Goal: Information Seeking & Learning: Learn about a topic

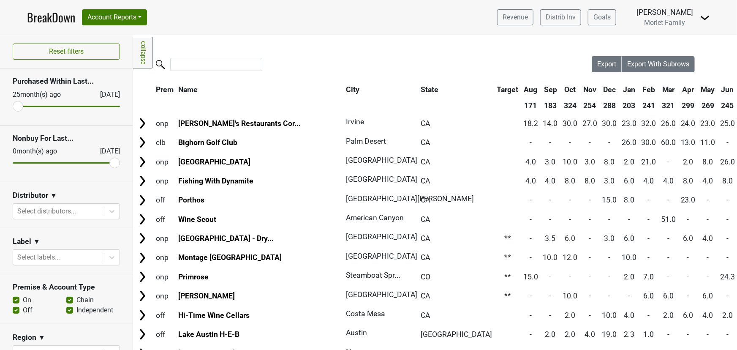
click at [32, 15] on link "BreakDown" at bounding box center [51, 17] width 48 height 18
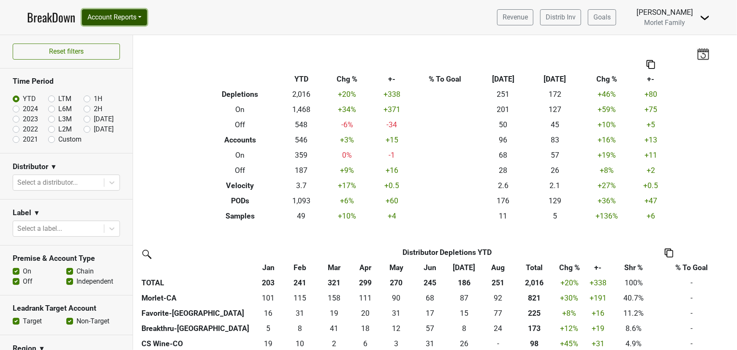
click at [97, 16] on button "Account Reports" at bounding box center [114, 17] width 65 height 16
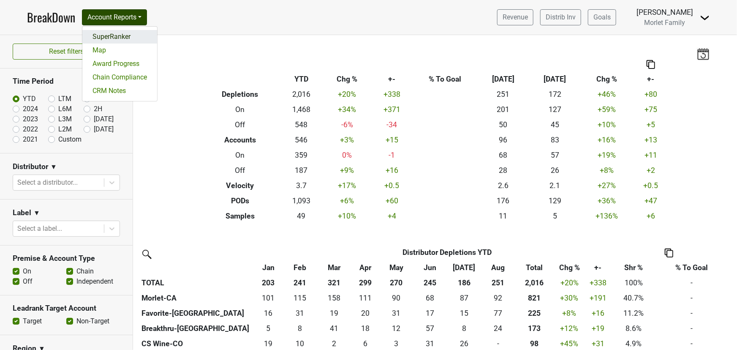
click at [106, 30] on link "SuperRanker" at bounding box center [119, 37] width 75 height 14
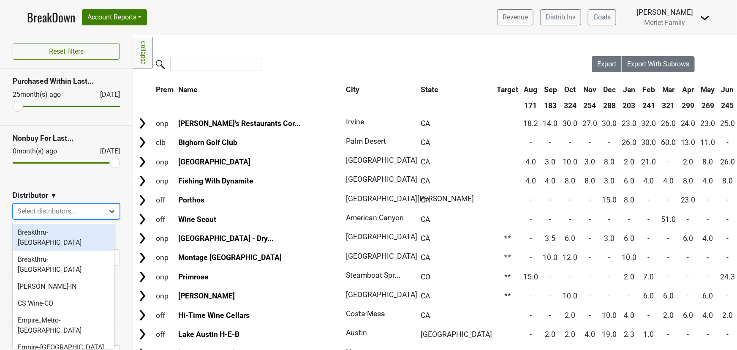
click at [109, 210] on icon at bounding box center [111, 211] width 5 height 3
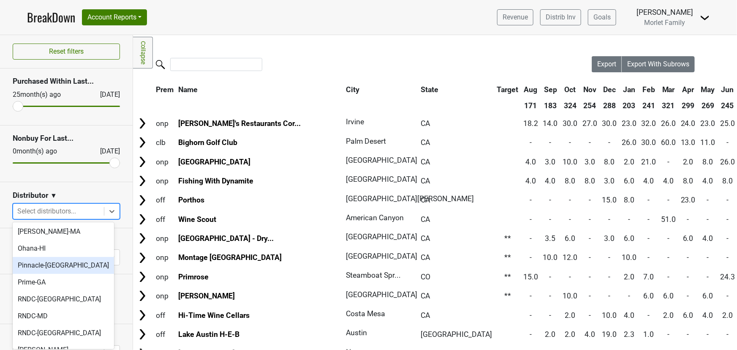
scroll to position [230, 0]
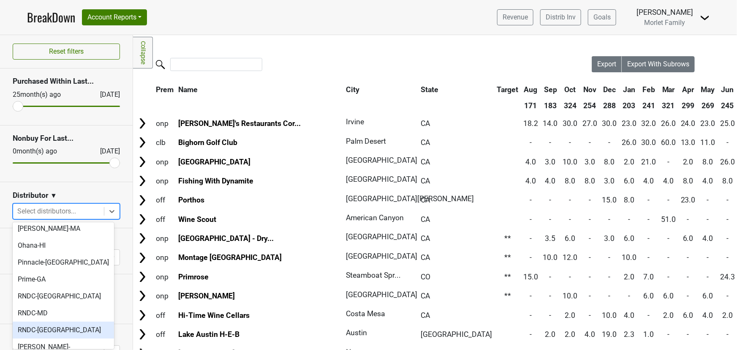
click at [71, 322] on div "RNDC-[GEOGRAPHIC_DATA]" at bounding box center [63, 330] width 101 height 17
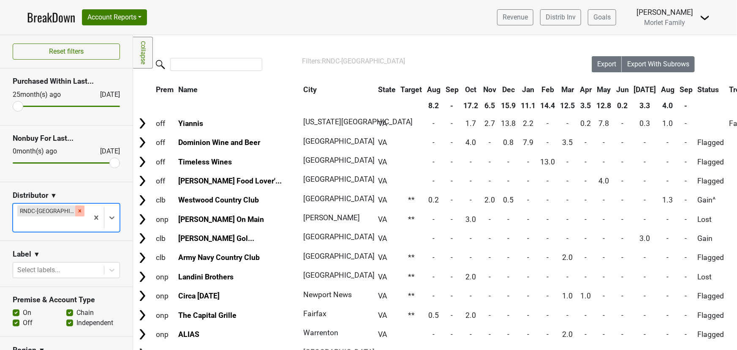
click at [77, 210] on icon "Remove RNDC-VA" at bounding box center [80, 211] width 6 height 6
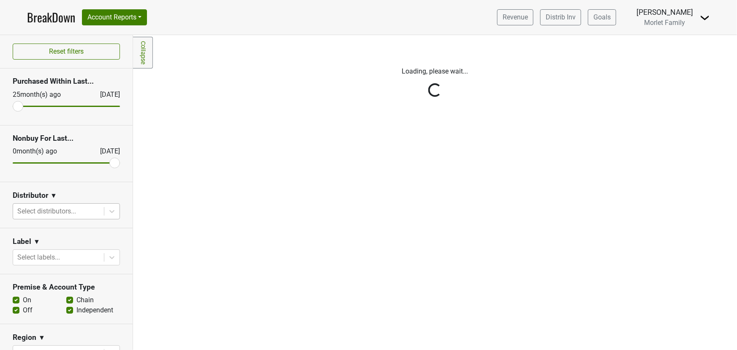
click at [102, 210] on div "Reset filters Purchased Within Last... 25 month(s) ago Sep '25 Nonbuy For Last.…" at bounding box center [66, 192] width 133 height 315
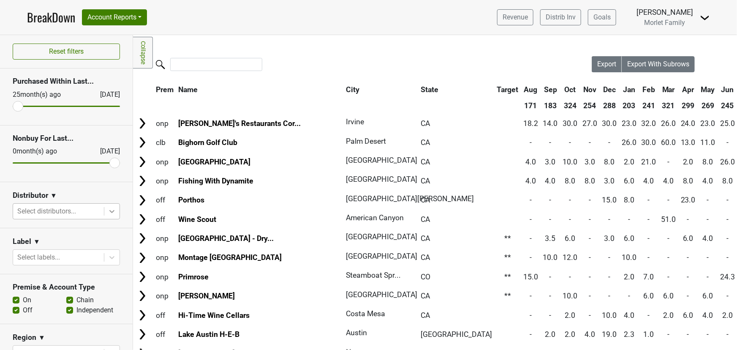
click at [108, 209] on icon at bounding box center [112, 211] width 8 height 8
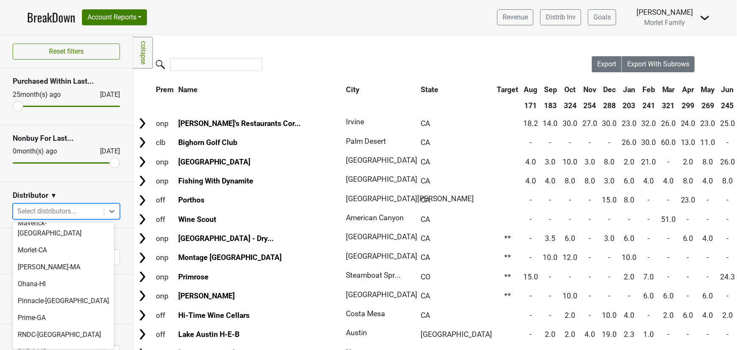
scroll to position [299, 0]
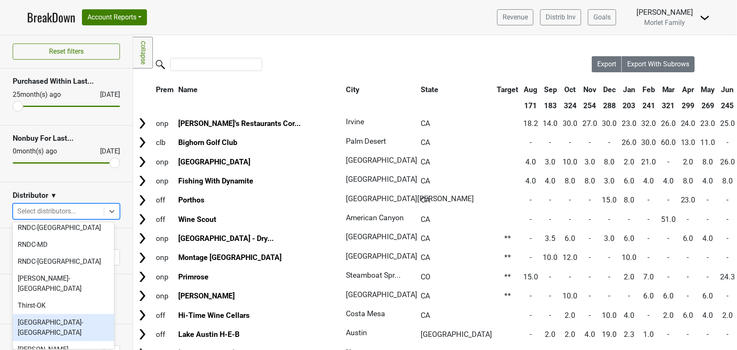
click at [70, 314] on div "[GEOGRAPHIC_DATA]-[GEOGRAPHIC_DATA]" at bounding box center [63, 327] width 101 height 27
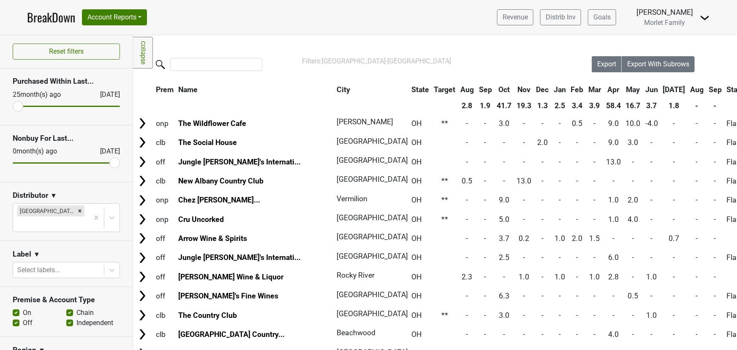
click at [409, 89] on th "State" at bounding box center [420, 89] width 22 height 15
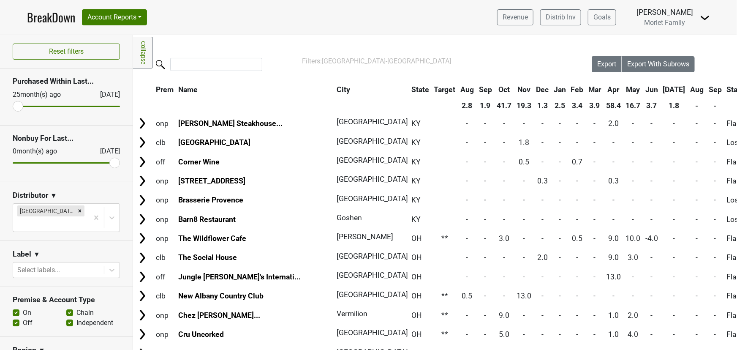
click at [409, 89] on th "State" at bounding box center [420, 89] width 22 height 15
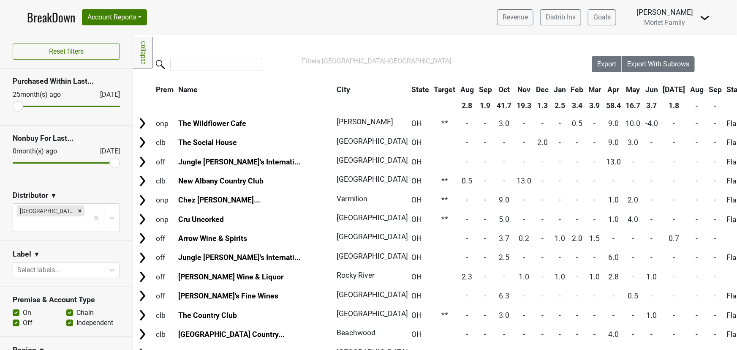
click at [409, 88] on th "State" at bounding box center [420, 89] width 22 height 15
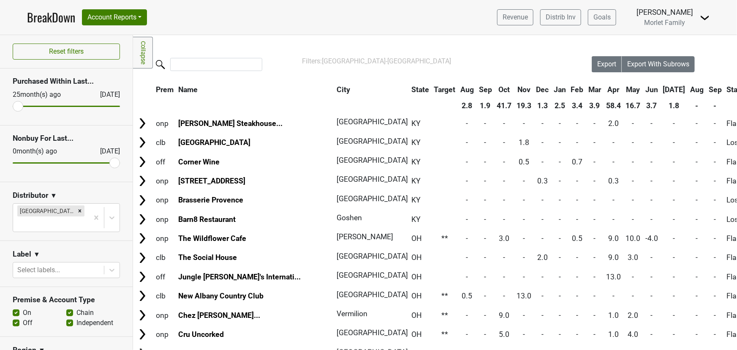
click at [409, 88] on th "State" at bounding box center [420, 89] width 22 height 15
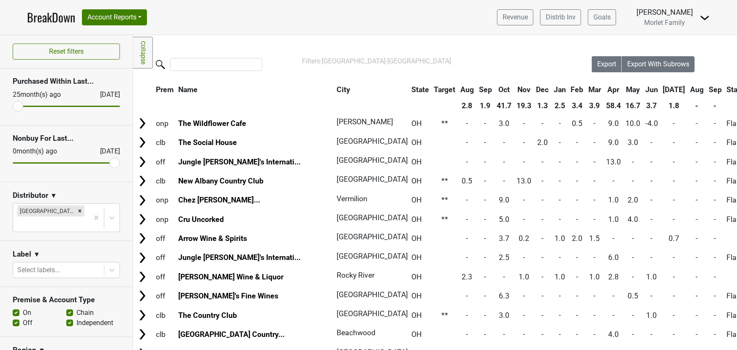
click at [335, 89] on th "City" at bounding box center [370, 89] width 70 height 15
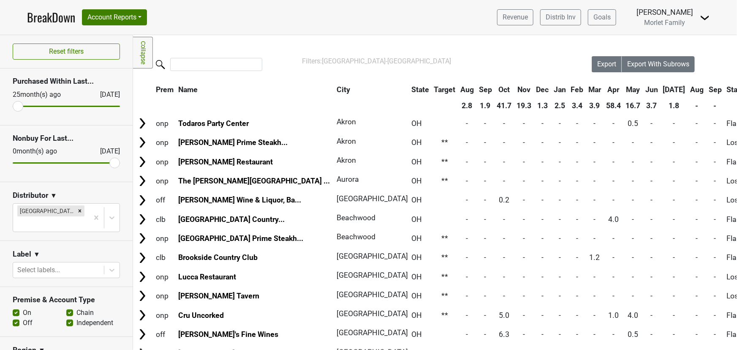
click at [335, 89] on th "City" at bounding box center [370, 89] width 70 height 15
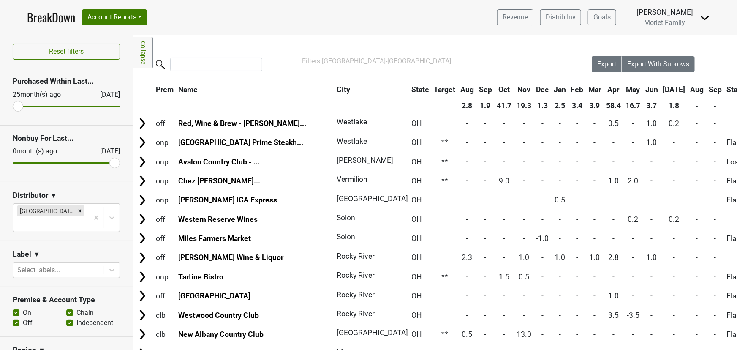
click at [335, 89] on th "City" at bounding box center [370, 89] width 70 height 15
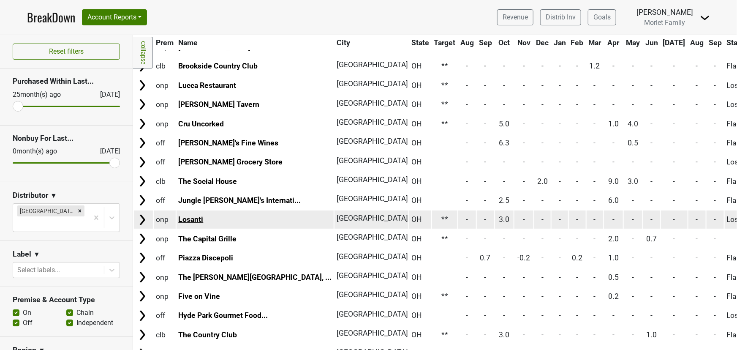
scroll to position [192, 0]
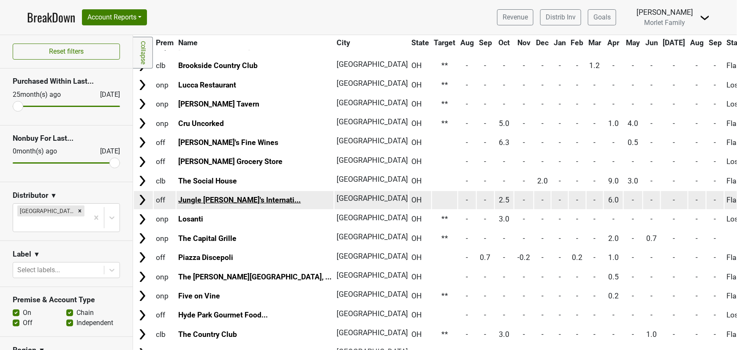
click at [216, 198] on link "Jungle Jim's Internati..." at bounding box center [239, 200] width 123 height 8
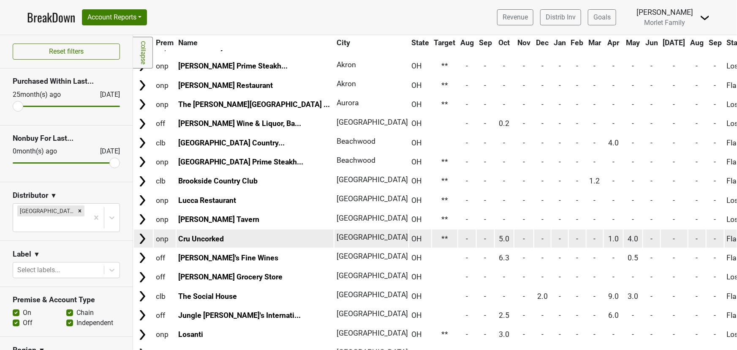
scroll to position [115, 0]
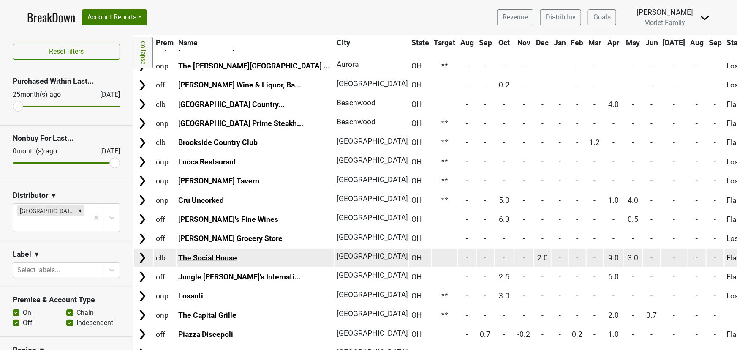
click at [229, 255] on link "The Social House" at bounding box center [207, 258] width 59 height 8
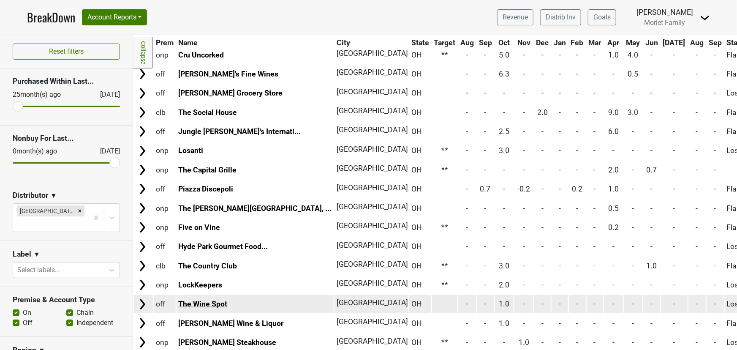
scroll to position [269, 0]
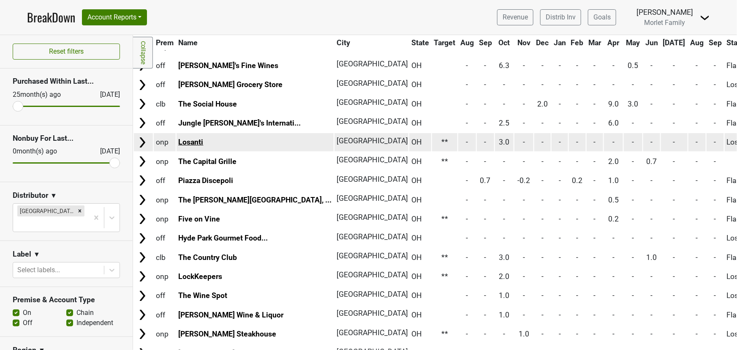
click at [190, 139] on link "Losanti" at bounding box center [190, 142] width 25 height 8
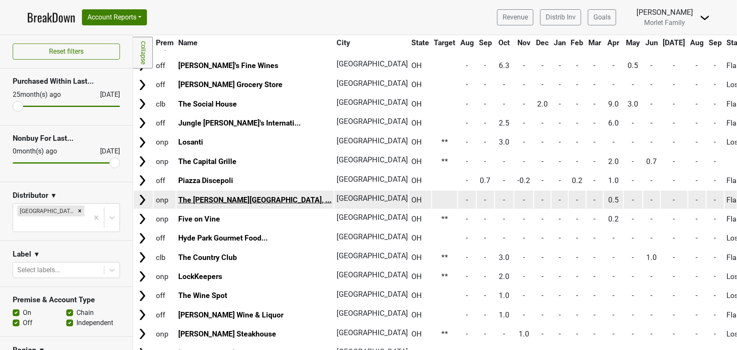
click at [221, 197] on link "The Lytle Park Hotel, ..." at bounding box center [254, 200] width 153 height 8
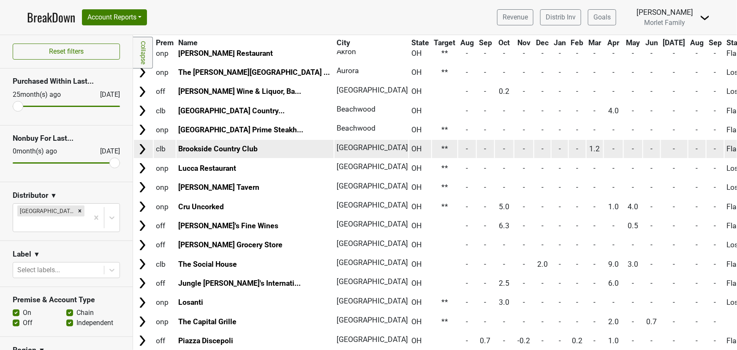
scroll to position [0, 0]
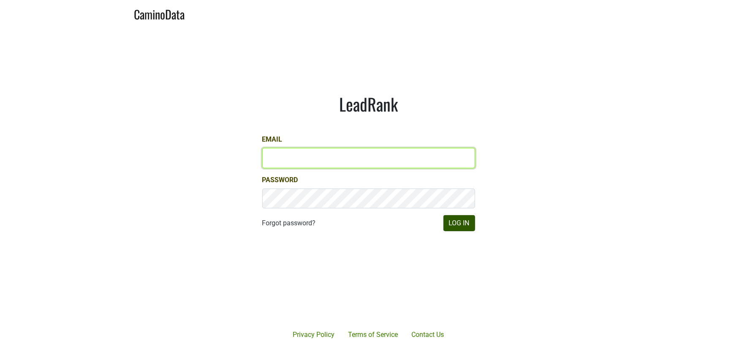
type input "armen@morletwines.com"
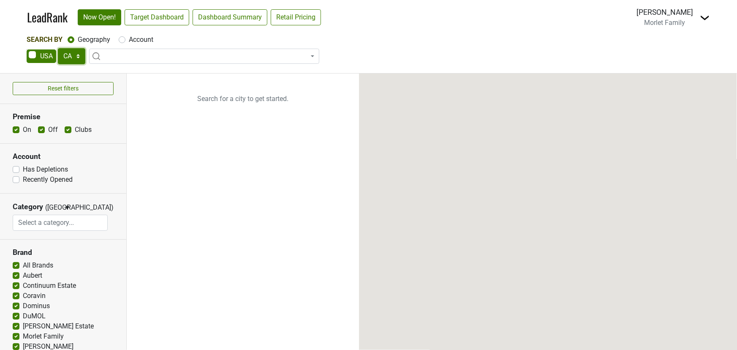
click at [71, 56] on select "AK AL AR AZ CA CO CT DC DE FL [GEOGRAPHIC_DATA] HI IA ID IL IN KS [GEOGRAPHIC_D…" at bounding box center [71, 56] width 27 height 16
click at [70, 56] on select "AK AL AR AZ CA CO CT DC DE FL GA HI IA ID IL IN KS KY LA MA MD ME MI MN MO MS M…" at bounding box center [71, 56] width 27 height 16
select select "KY"
click at [58, 48] on select "AK AL AR AZ CA CO CT DC DE FL GA HI IA ID IL IN KS KY LA MA MD ME MI MN MO MS M…" at bounding box center [71, 56] width 27 height 16
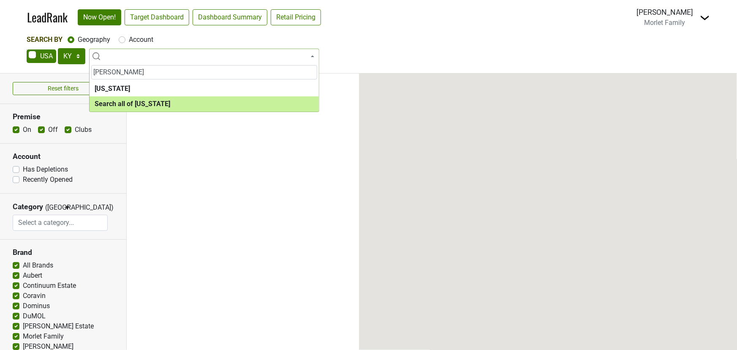
type input "ken"
select select "ALL_KY"
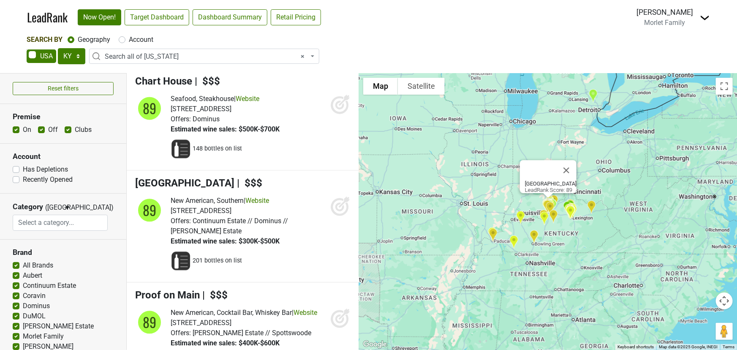
scroll to position [922, 0]
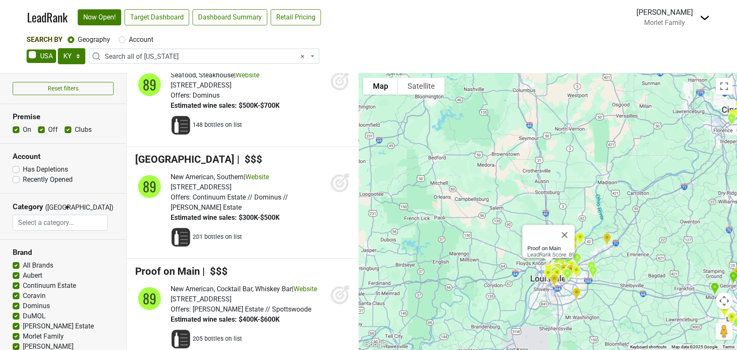
drag, startPoint x: 600, startPoint y: 117, endPoint x: 548, endPoint y: 344, distance: 232.9
click at [555, 347] on div "Proof on Main LeadRank Score: 89" at bounding box center [548, 212] width 378 height 276
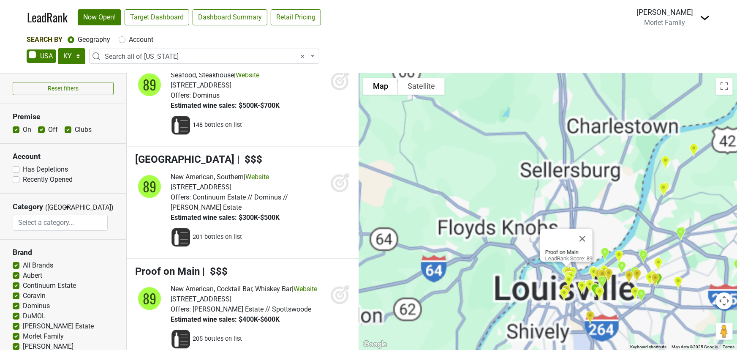
drag, startPoint x: 603, startPoint y: 199, endPoint x: 591, endPoint y: 288, distance: 89.5
click at [592, 290] on img "Seviche A Latin Restaurant" at bounding box center [600, 293] width 16 height 21
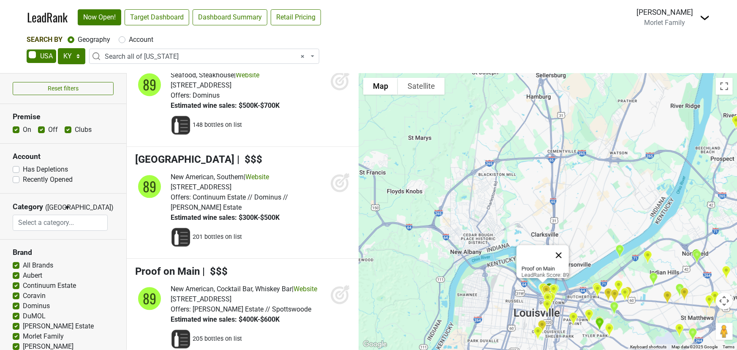
click at [561, 248] on button "Close" at bounding box center [559, 255] width 20 height 20
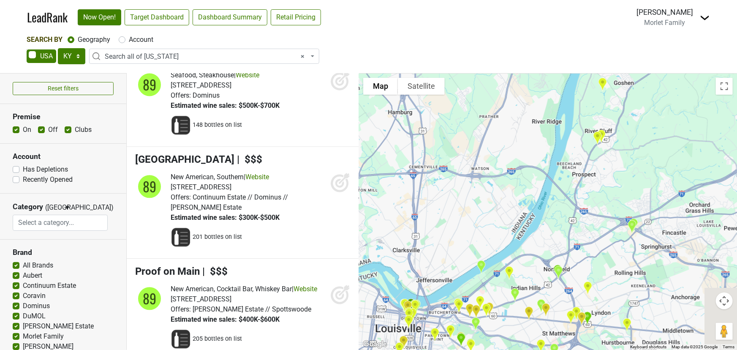
drag, startPoint x: 674, startPoint y: 260, endPoint x: 533, endPoint y: 276, distance: 142.0
click at [533, 276] on div at bounding box center [548, 212] width 378 height 276
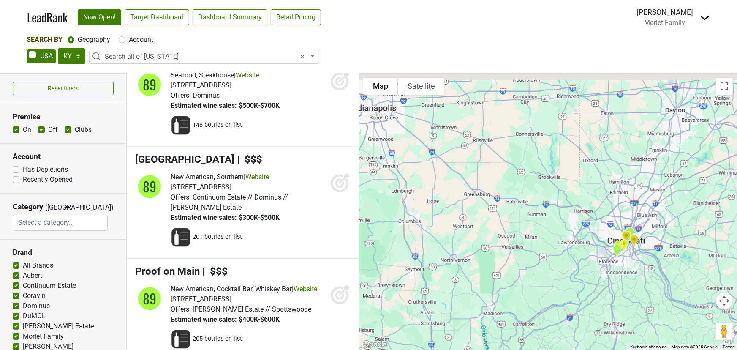
drag, startPoint x: 710, startPoint y: 177, endPoint x: 600, endPoint y: 292, distance: 158.4
click at [600, 293] on div at bounding box center [548, 212] width 378 height 276
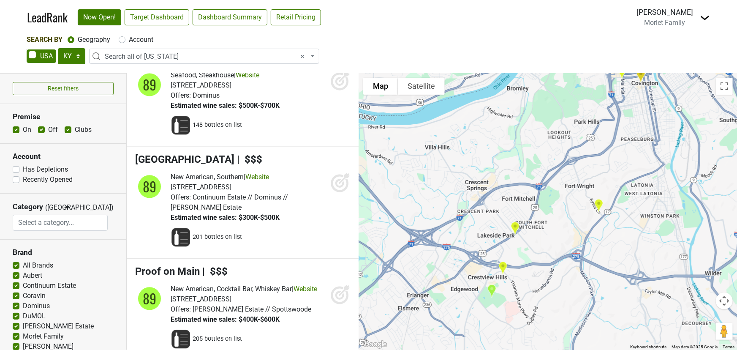
click at [503, 265] on img "Five Seasons Sports Country Club" at bounding box center [503, 268] width 16 height 21
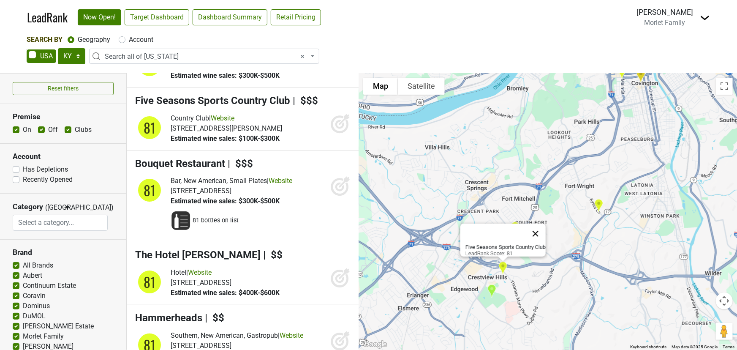
scroll to position [4871, 0]
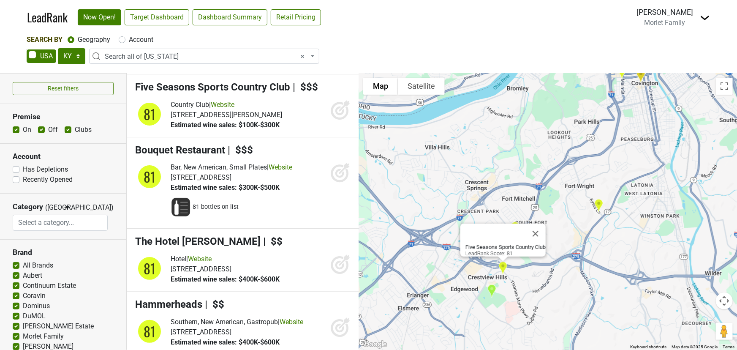
click at [543, 226] on button "Close" at bounding box center [536, 234] width 20 height 20
click at [518, 224] on img "Jim's Fine Wine and Spirits" at bounding box center [515, 228] width 16 height 21
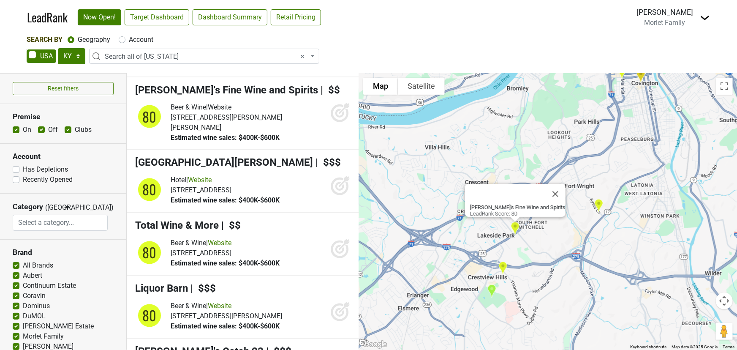
scroll to position [5602, 0]
click at [545, 185] on button "Close" at bounding box center [555, 194] width 20 height 20
click at [599, 204] on img "Walt's Hitching Post" at bounding box center [599, 205] width 16 height 21
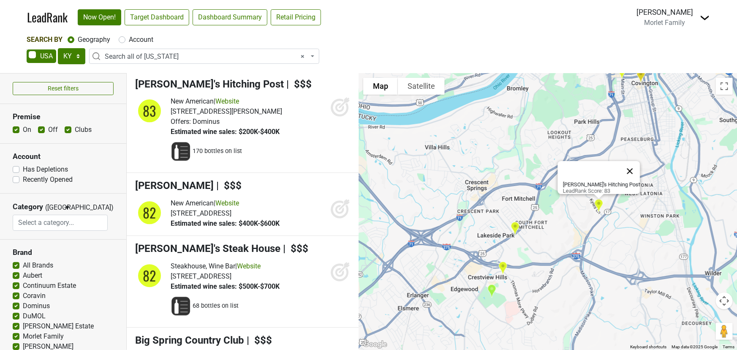
scroll to position [4238, 0]
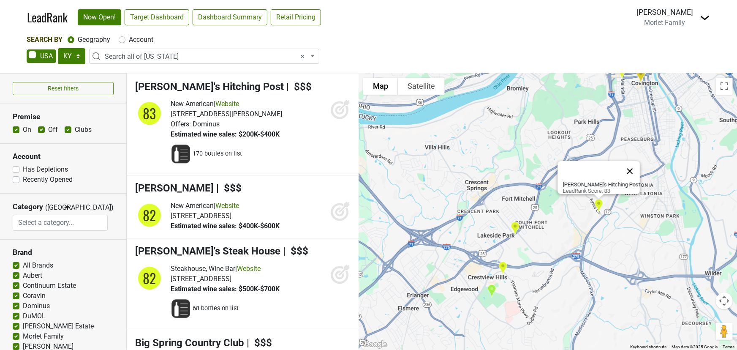
click at [620, 162] on button "Close" at bounding box center [630, 171] width 20 height 20
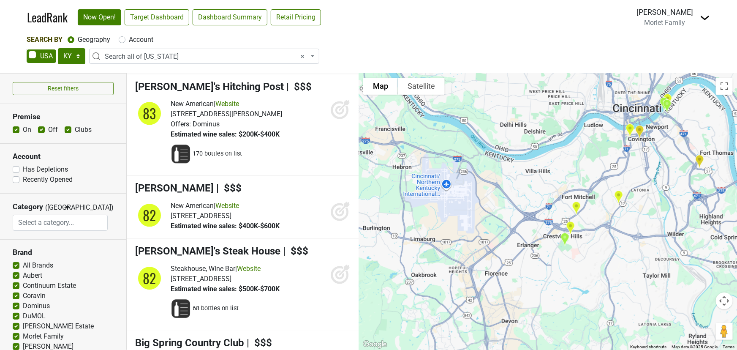
click at [699, 159] on img "Liquor Barn" at bounding box center [700, 161] width 16 height 21
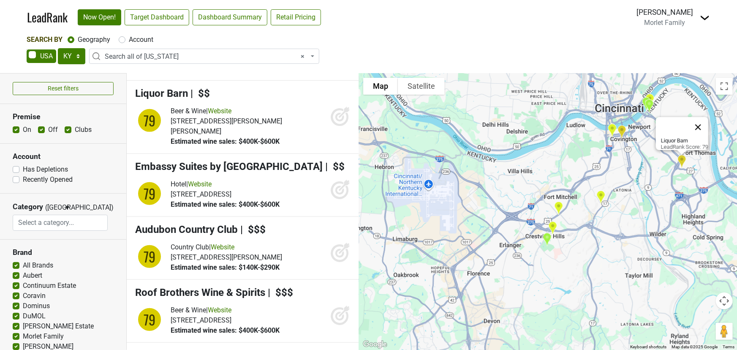
scroll to position [6736, 0]
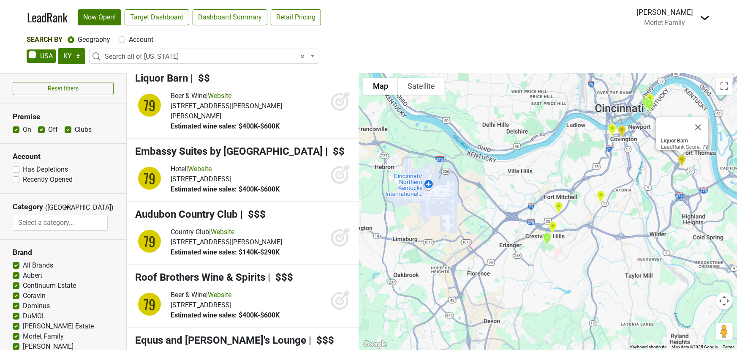
click at [702, 118] on button "Close" at bounding box center [698, 127] width 20 height 20
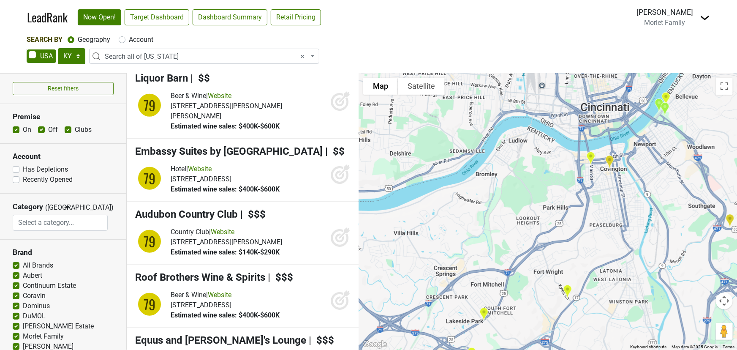
drag, startPoint x: 617, startPoint y: 136, endPoint x: 625, endPoint y: 180, distance: 44.3
click at [625, 180] on div at bounding box center [548, 212] width 378 height 276
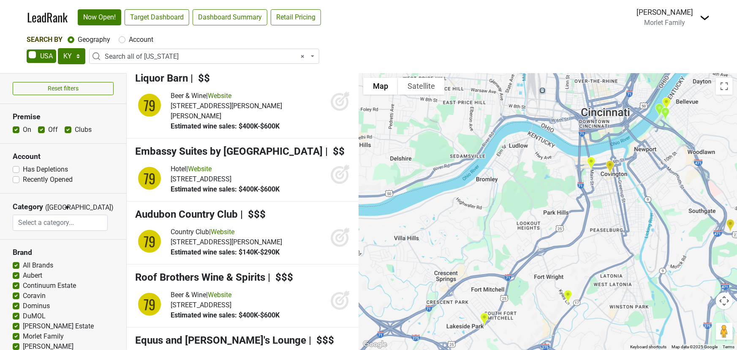
click at [611, 166] on img "Hotel Covington" at bounding box center [611, 167] width 16 height 21
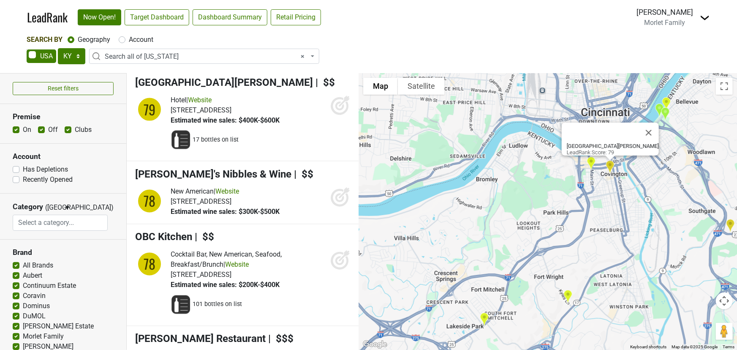
scroll to position [7193, 0]
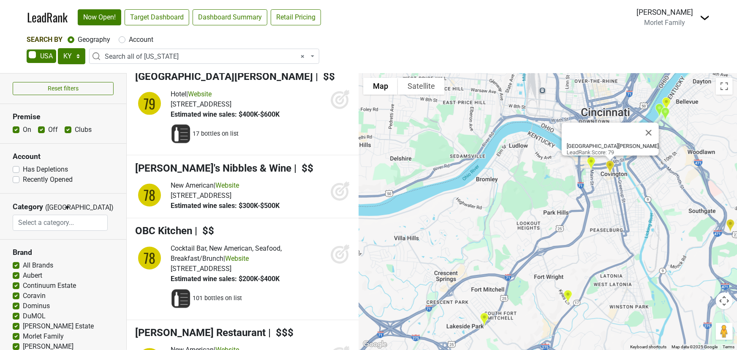
click at [592, 160] on img "Bouquet Restaurant" at bounding box center [592, 163] width 16 height 21
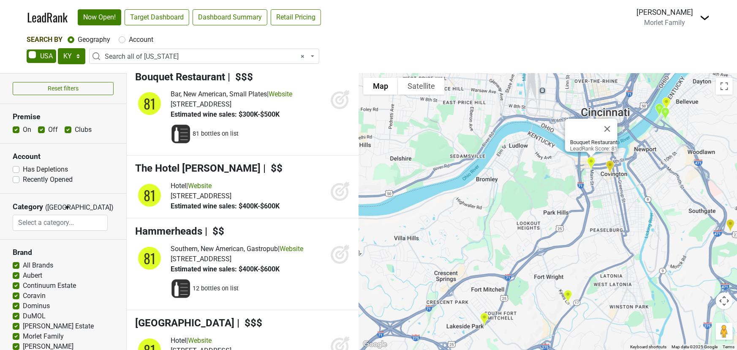
scroll to position [4944, 0]
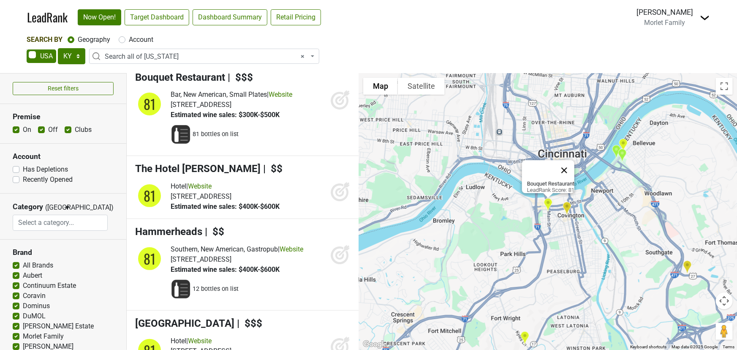
click at [570, 164] on button "Close" at bounding box center [564, 170] width 20 height 20
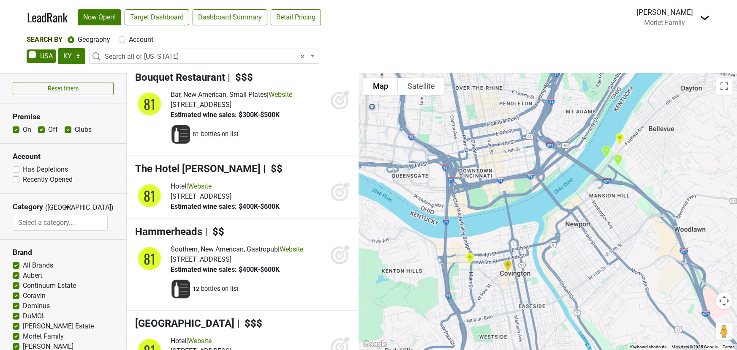
click at [606, 150] on img "Chart House" at bounding box center [607, 152] width 16 height 21
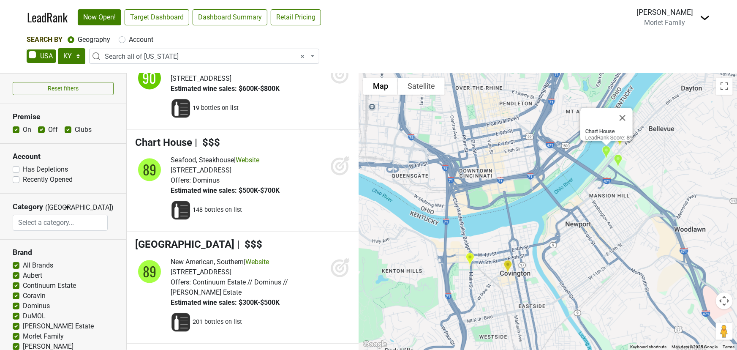
click at [619, 158] on img "The Party Source" at bounding box center [619, 160] width 16 height 21
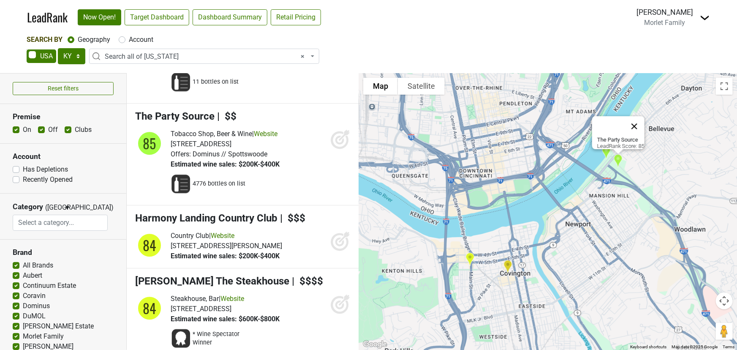
click at [638, 117] on button "Close" at bounding box center [634, 126] width 20 height 20
click at [621, 136] on img "Mrbl" at bounding box center [620, 139] width 16 height 21
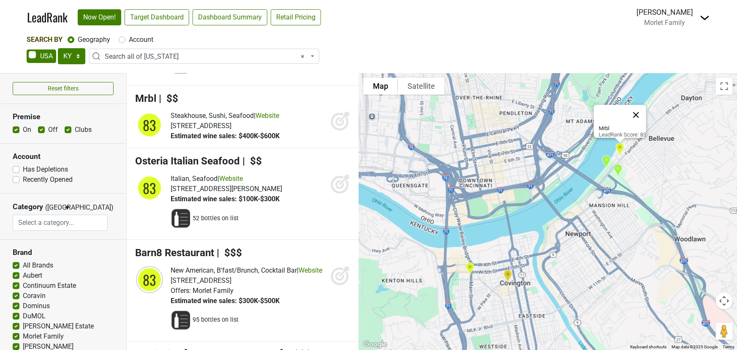
scroll to position [3817, 0]
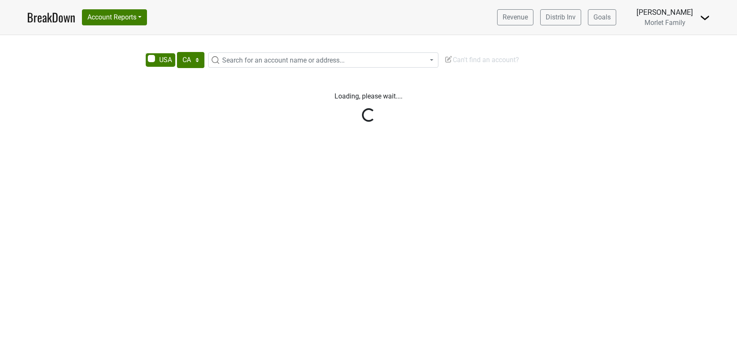
select select "CA"
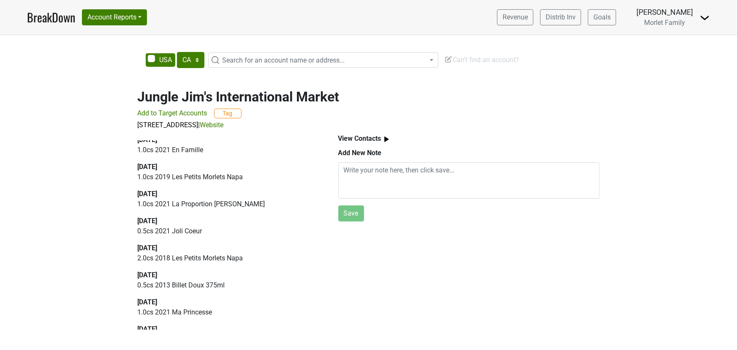
scroll to position [212, 0]
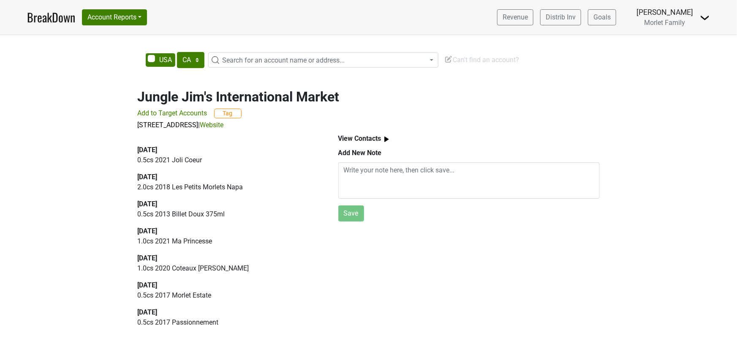
click at [224, 125] on link "Website" at bounding box center [212, 125] width 24 height 8
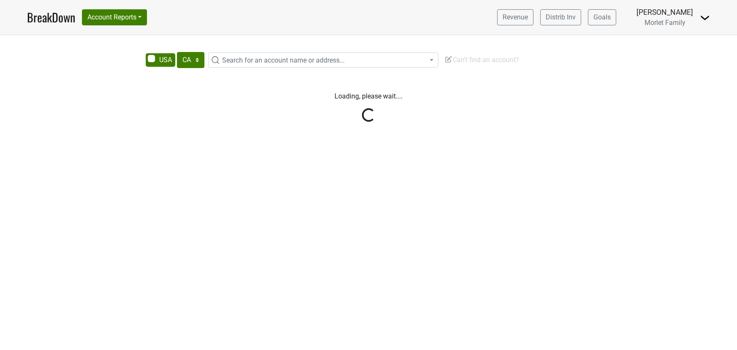
select select "CA"
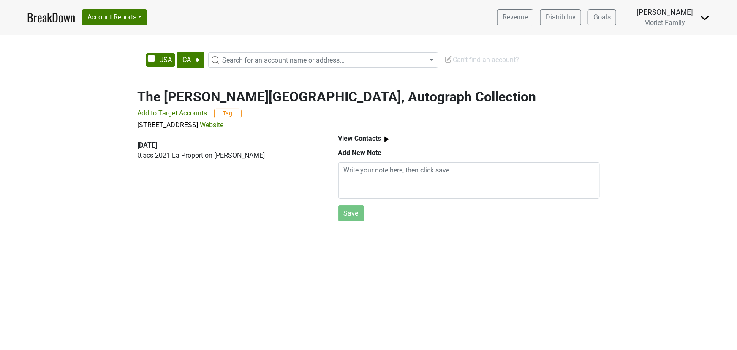
click at [224, 126] on link "Website" at bounding box center [212, 125] width 24 height 8
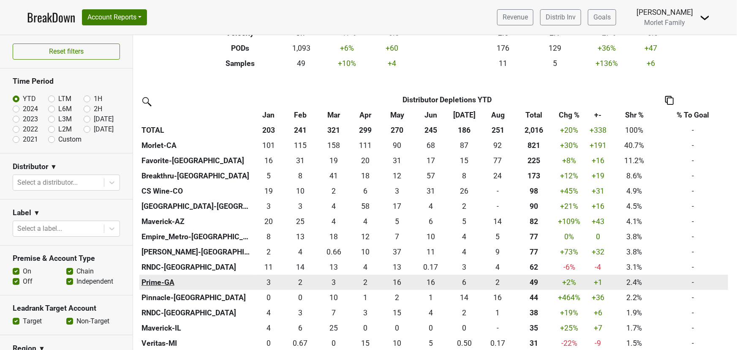
scroll to position [153, 0]
